Goal: Task Accomplishment & Management: Use online tool/utility

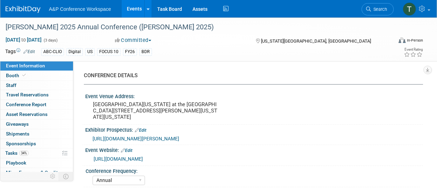
select select "Annual"
select select "Level 2"
select select "In-Person Booth"
select select "Library & Information Science"
select select "Bloomsbury Libraries Unlimited"
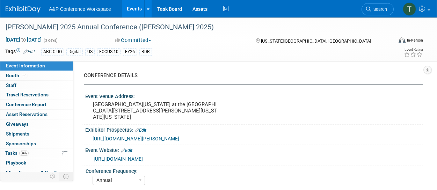
select select "[PERSON_NAME]"
select select "Brand/Subject Presence​"
select select "Annual"
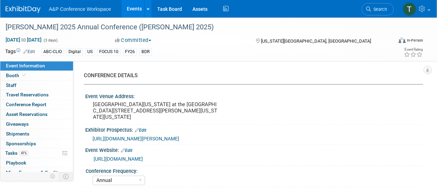
select select "Level 2"
select select "In-Person Booth"
select select "Library & Information Science"
select select "Bloomsbury Libraries Unlimited"
select select "[PERSON_NAME]"
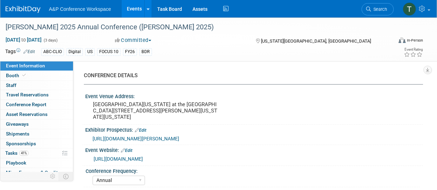
select select "[PERSON_NAME]"
select select "Brand/Subject Presence​"
